Goal: Transaction & Acquisition: Purchase product/service

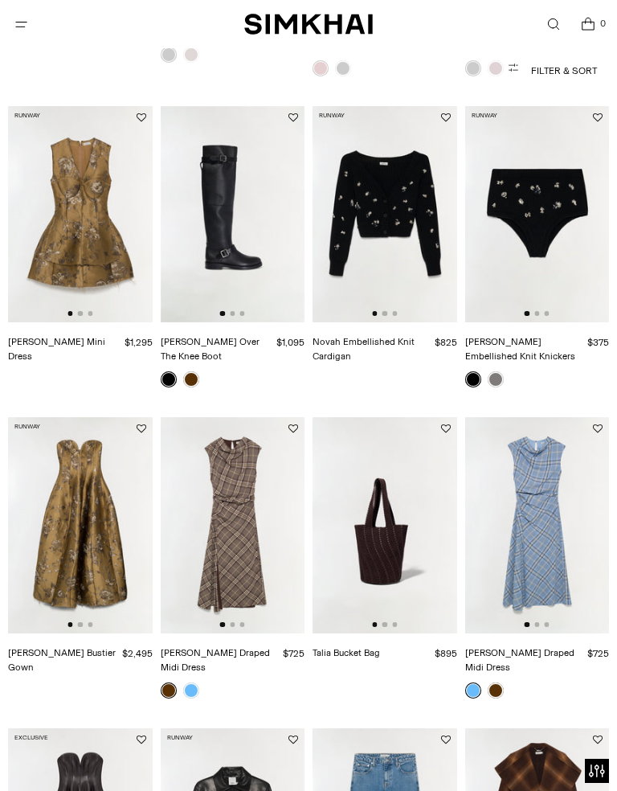
scroll to position [394, 0]
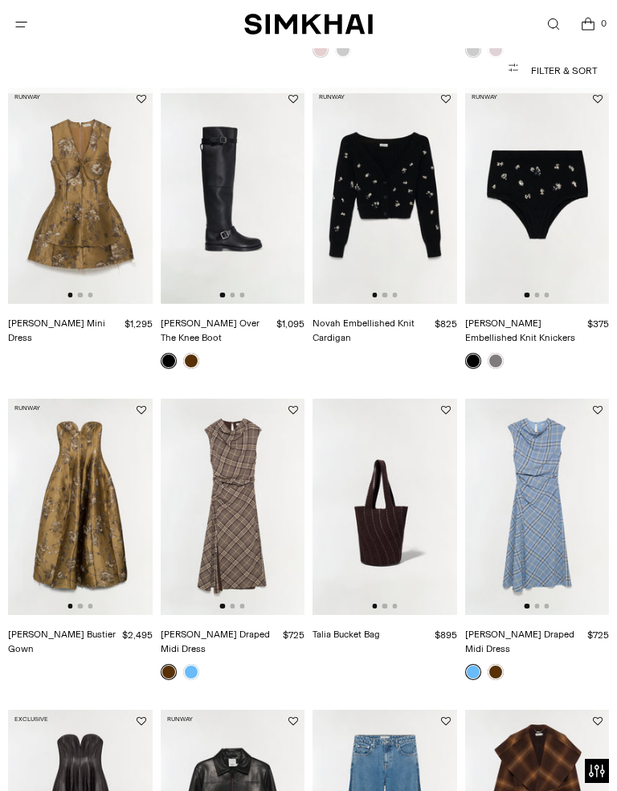
click at [63, 521] on img at bounding box center [80, 506] width 145 height 216
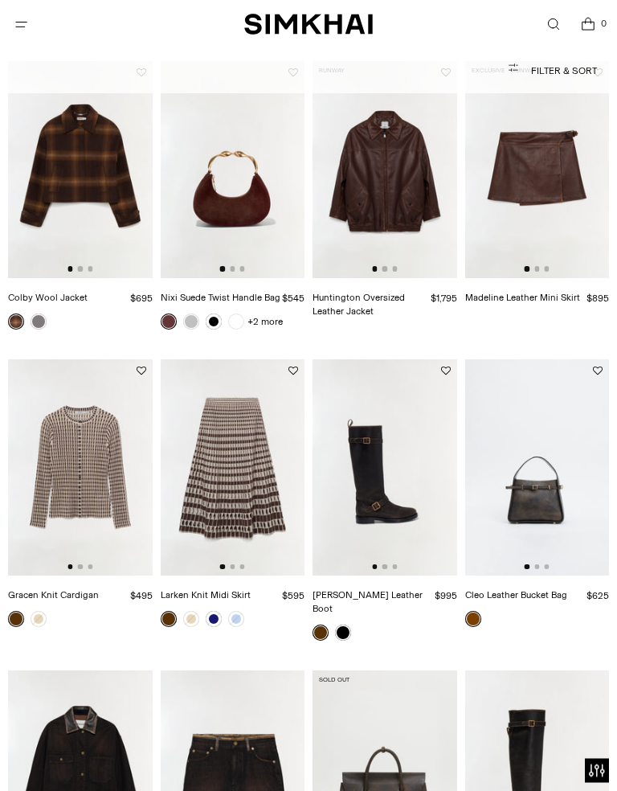
scroll to position [1358, 0]
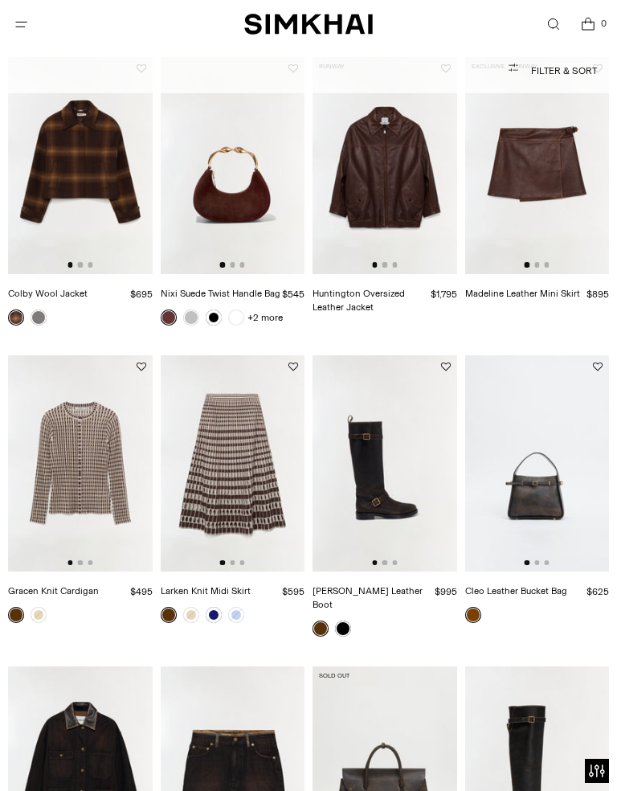
click at [578, 517] on img at bounding box center [537, 463] width 145 height 216
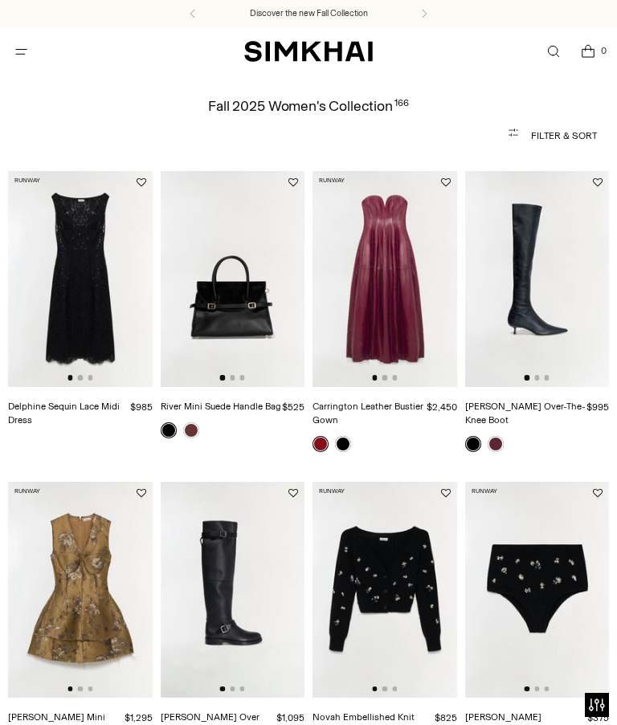
scroll to position [1391, 0]
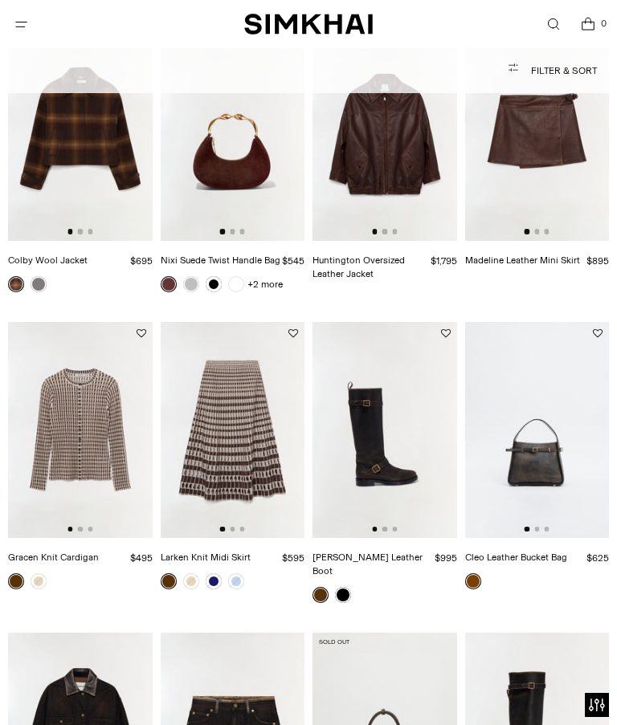
click at [35, 27] on span "Open menu modal" at bounding box center [21, 24] width 33 height 33
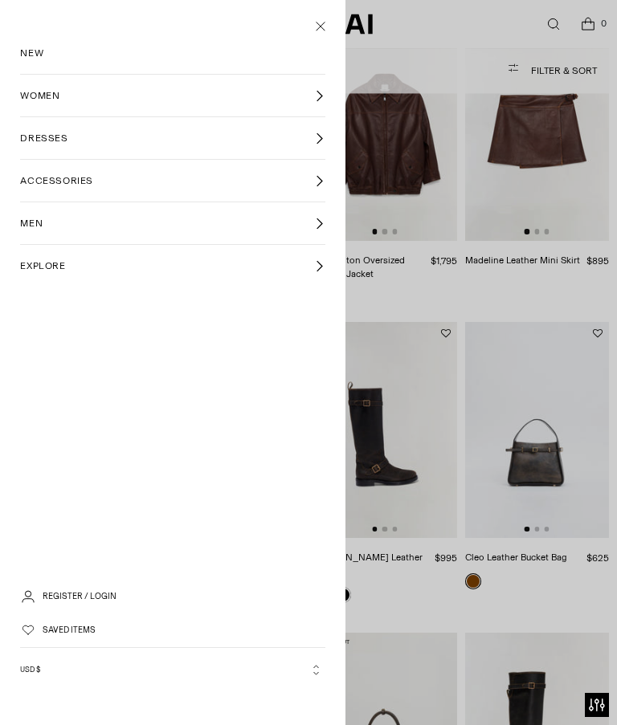
scroll to position [0, 0]
click at [44, 100] on span "WOMEN" at bounding box center [39, 95] width 39 height 14
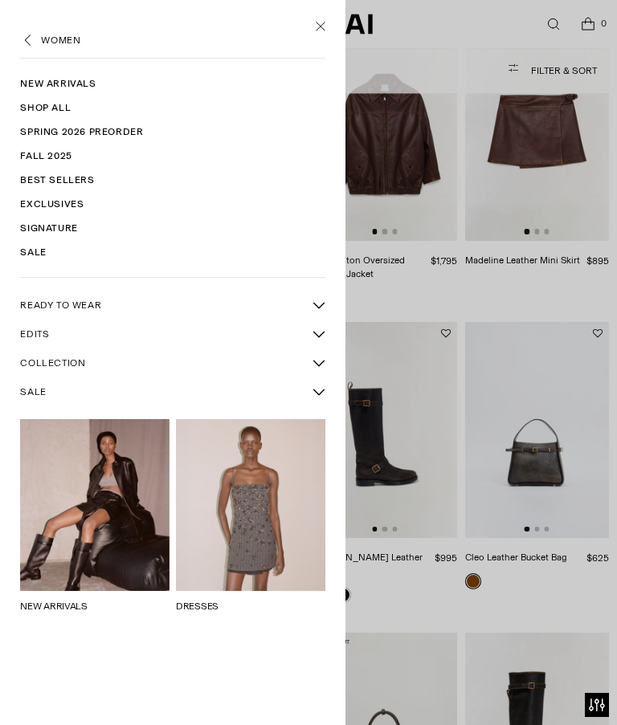
click at [43, 394] on span "SALE" at bounding box center [33, 392] width 26 height 14
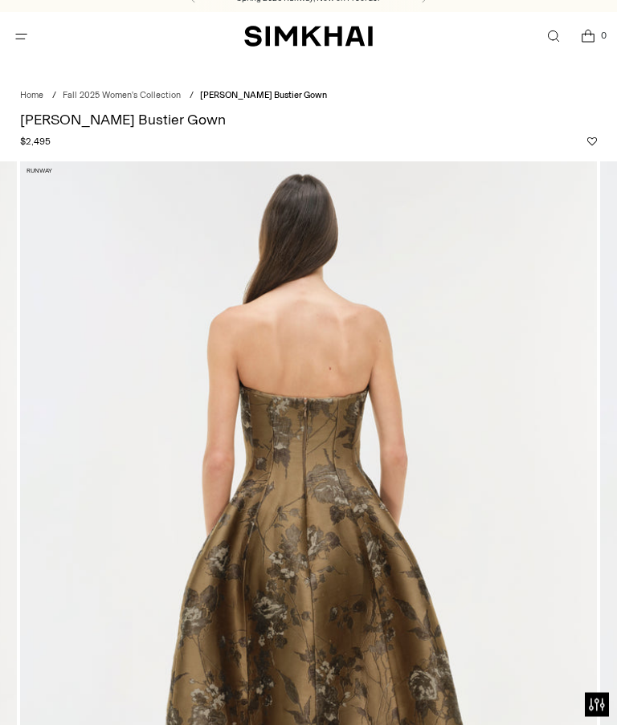
scroll to position [8, 0]
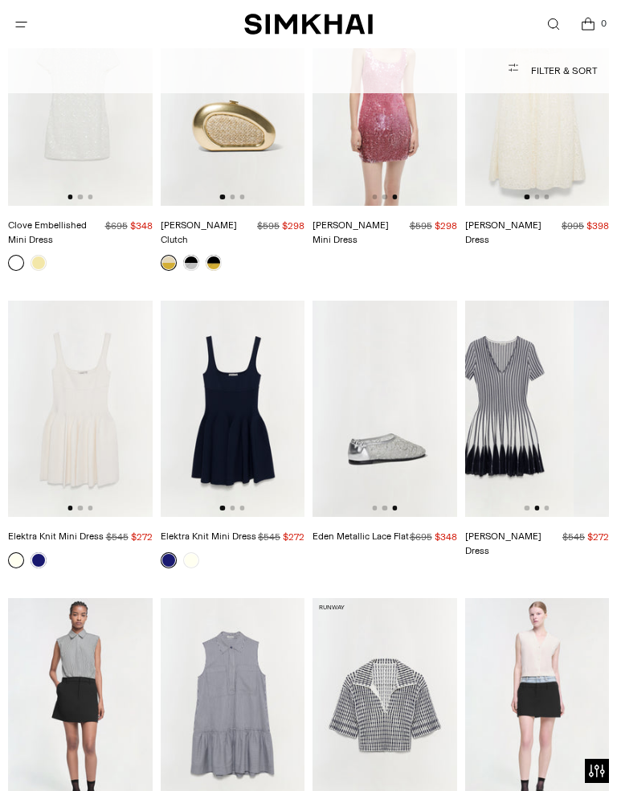
scroll to position [0, 145]
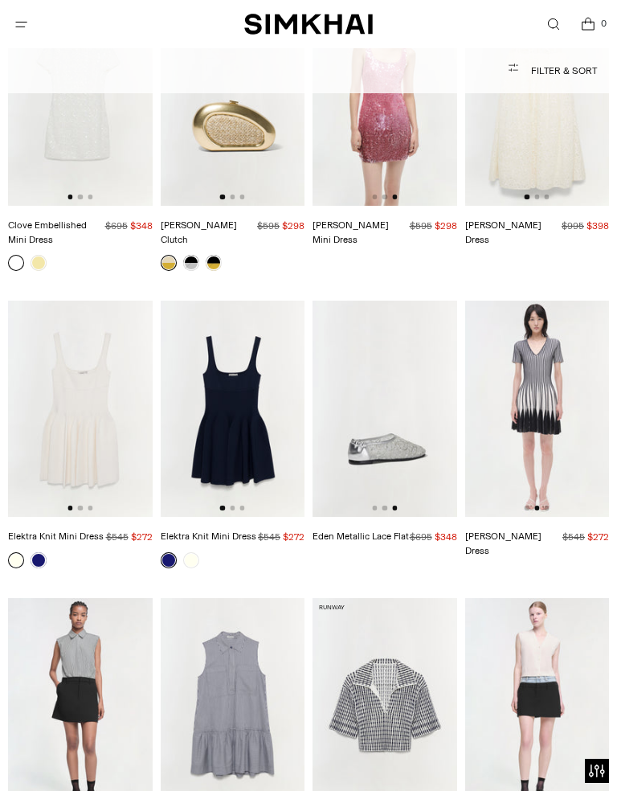
click at [580, 419] on img at bounding box center [536, 408] width 145 height 216
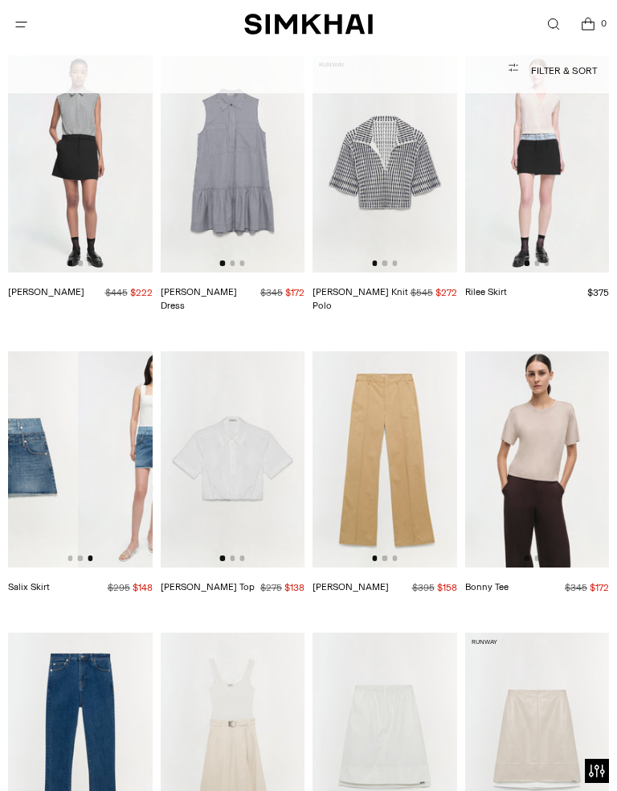
scroll to position [0, 288]
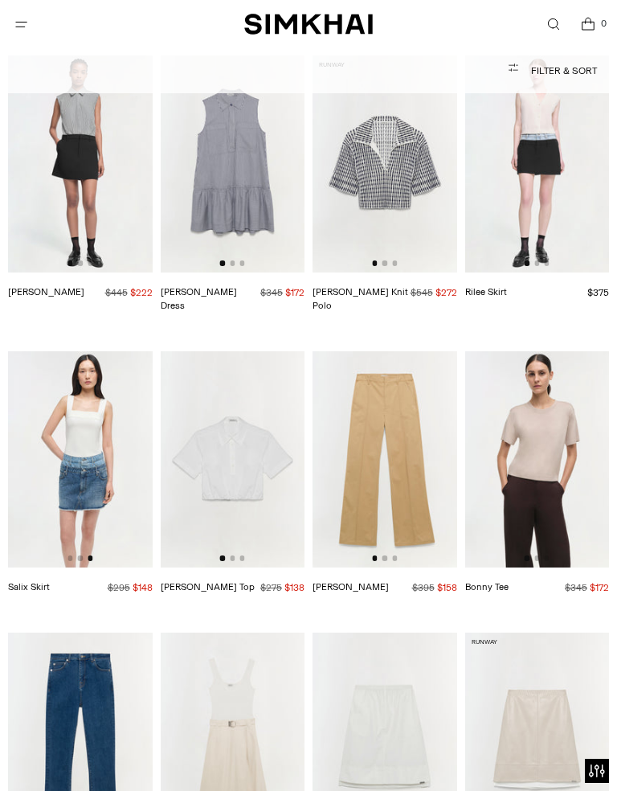
click at [48, 427] on img at bounding box center [80, 459] width 145 height 216
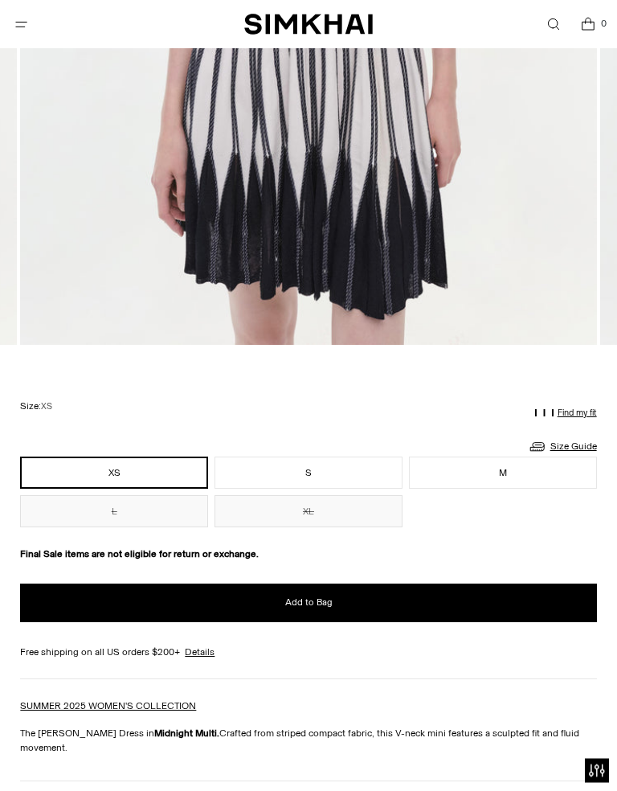
scroll to position [697, 0]
click at [498, 599] on button "Add to Bag" at bounding box center [308, 602] width 576 height 39
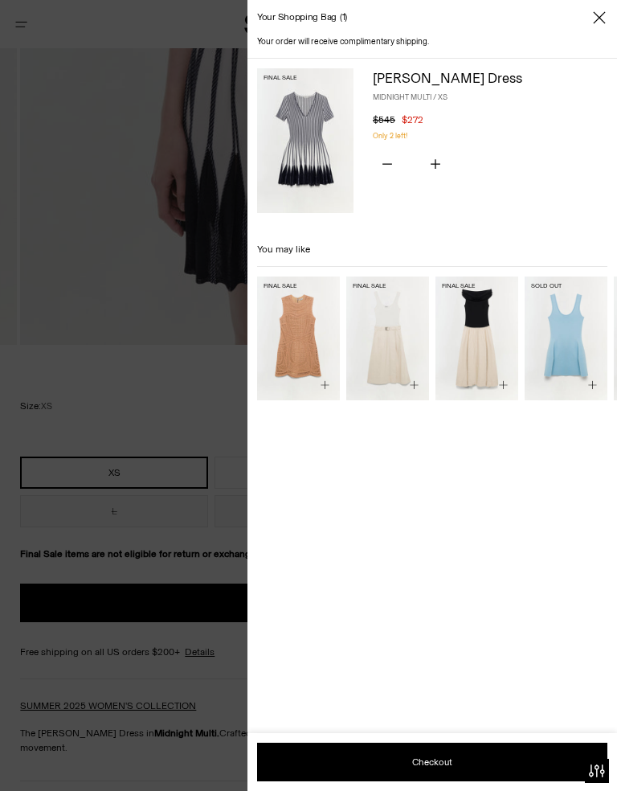
click at [42, 355] on div at bounding box center [308, 395] width 617 height 791
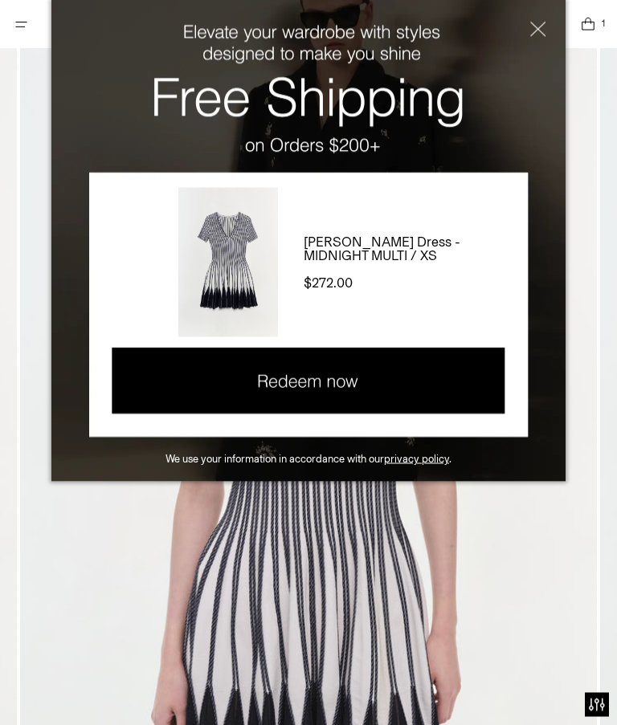
scroll to position [730, 0]
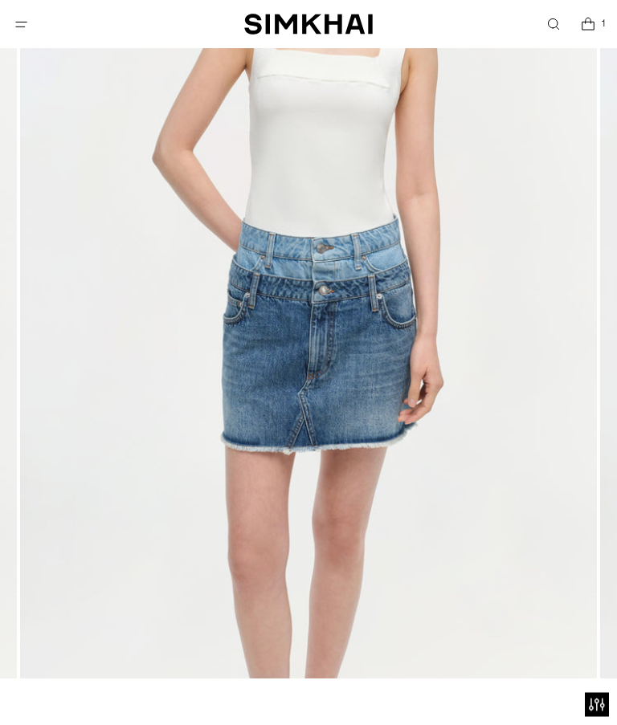
scroll to position [341, 0]
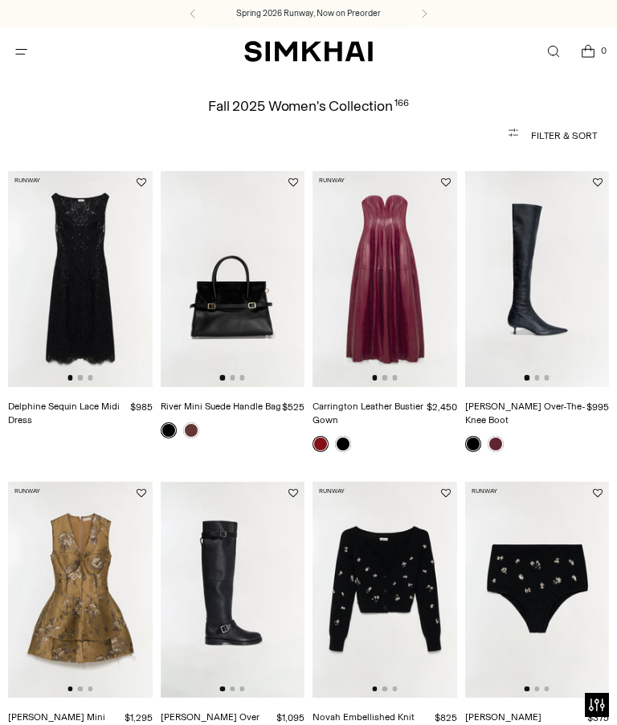
click at [35, 66] on span "Open menu modal" at bounding box center [21, 51] width 33 height 33
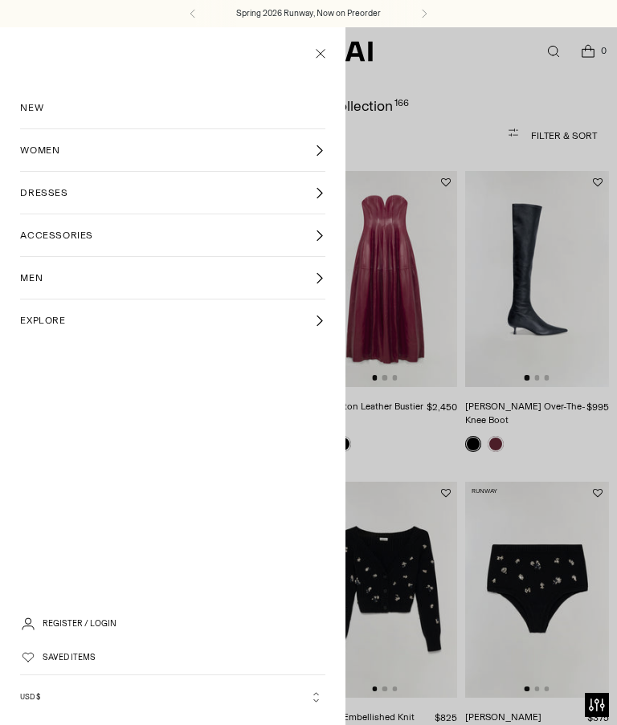
click at [27, 159] on link "WOMEN" at bounding box center [172, 150] width 304 height 42
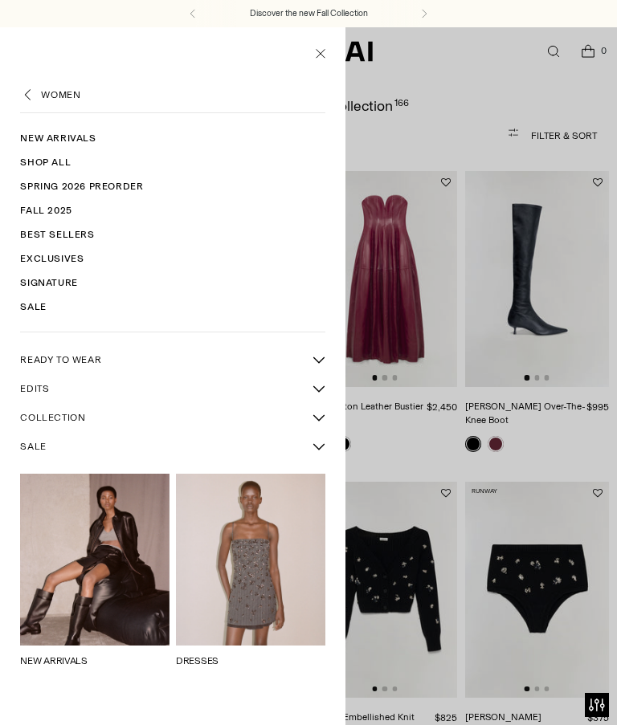
click at [217, 656] on link "DRESSES" at bounding box center [197, 661] width 43 height 11
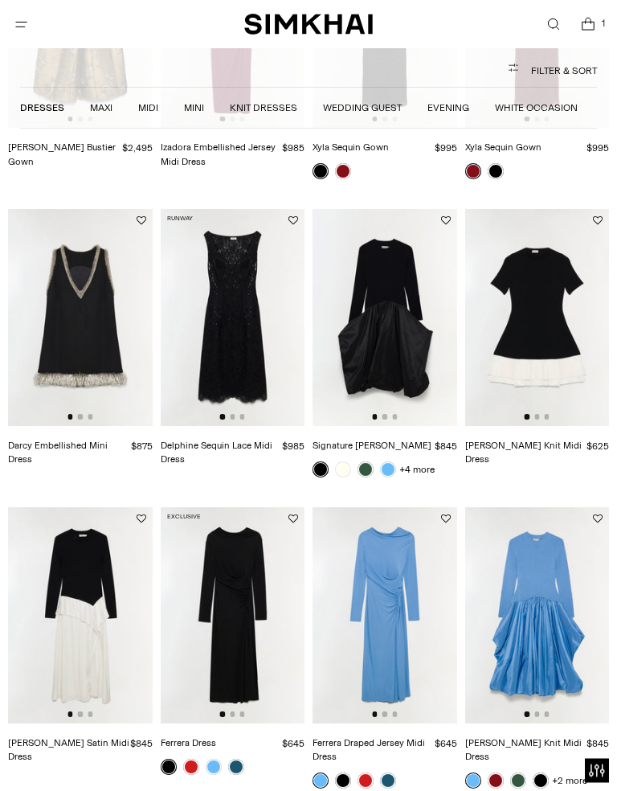
scroll to position [973, 0]
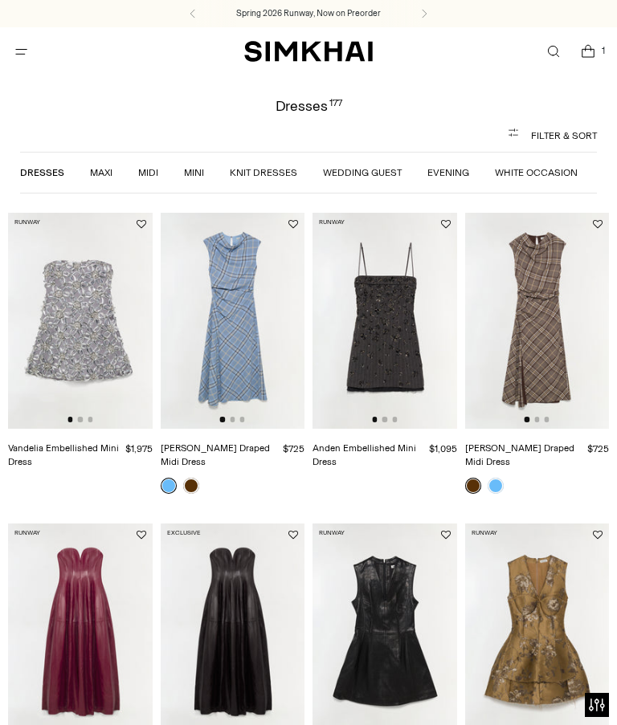
click at [20, 55] on icon "Open menu modal" at bounding box center [21, 51] width 17 height 13
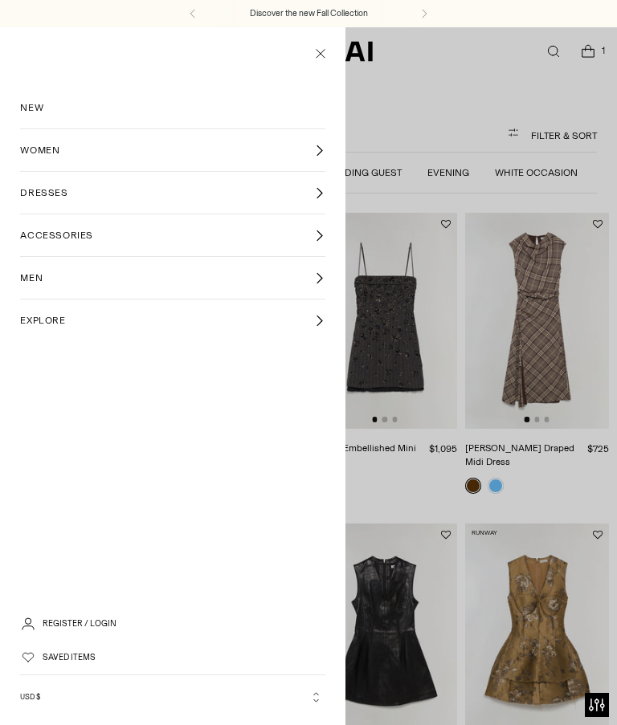
click at [25, 151] on span "WOMEN" at bounding box center [39, 150] width 39 height 14
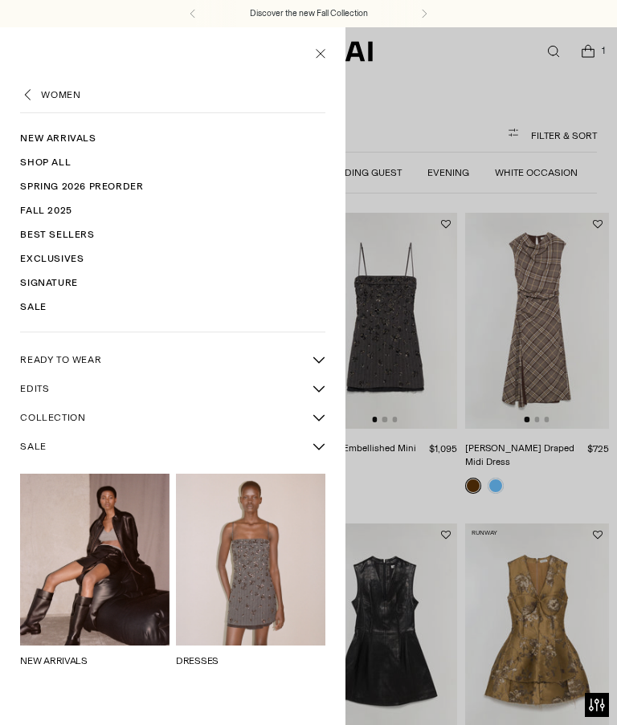
click at [32, 452] on span "SALE" at bounding box center [33, 446] width 26 height 14
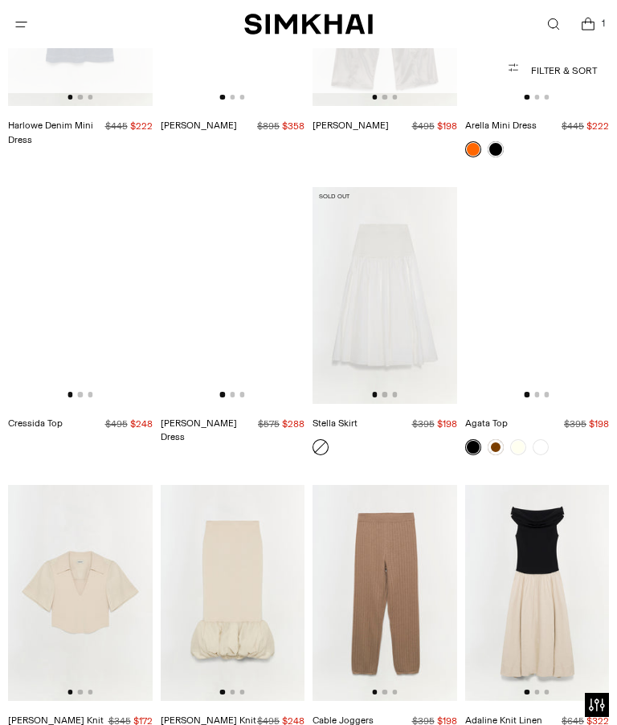
scroll to position [27152, 0]
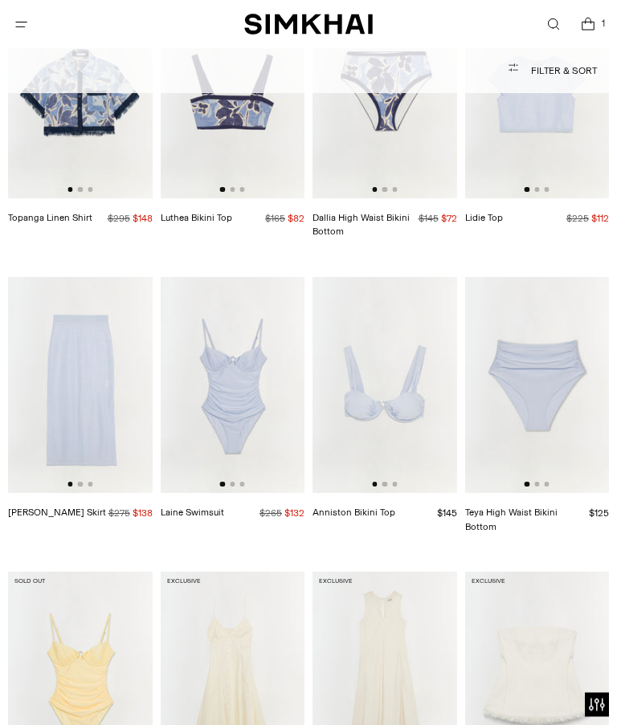
scroll to position [9543, 0]
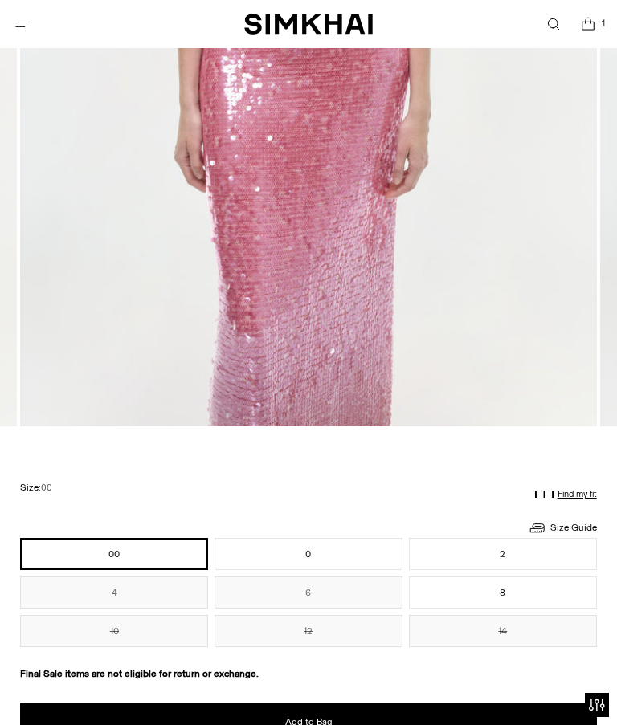
scroll to position [615, 0]
click at [268, 555] on button "0" at bounding box center [309, 555] width 188 height 32
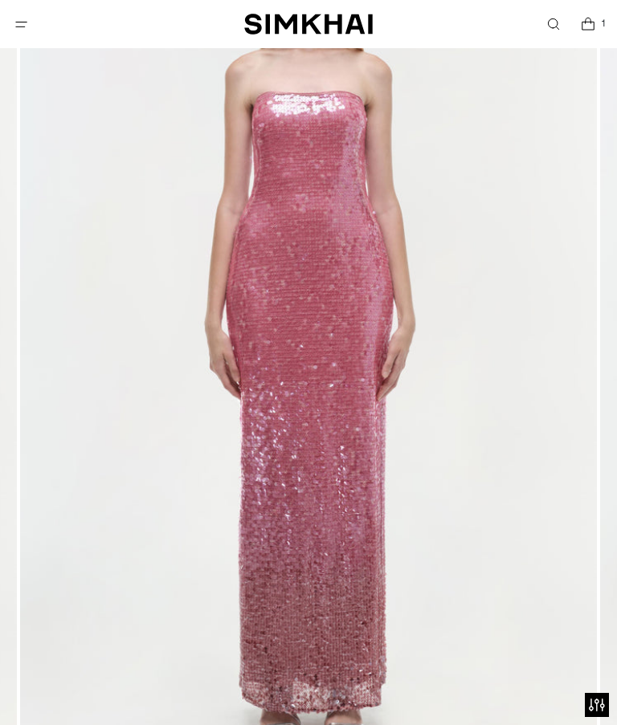
scroll to position [615, 0]
